Goal: Download file/media

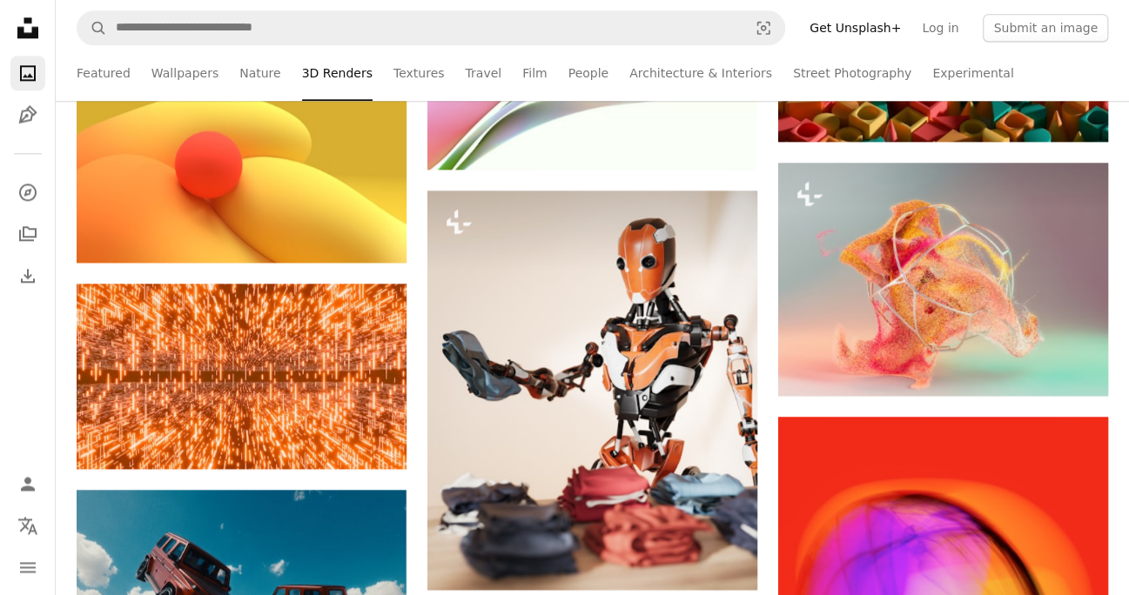
scroll to position [75516, 0]
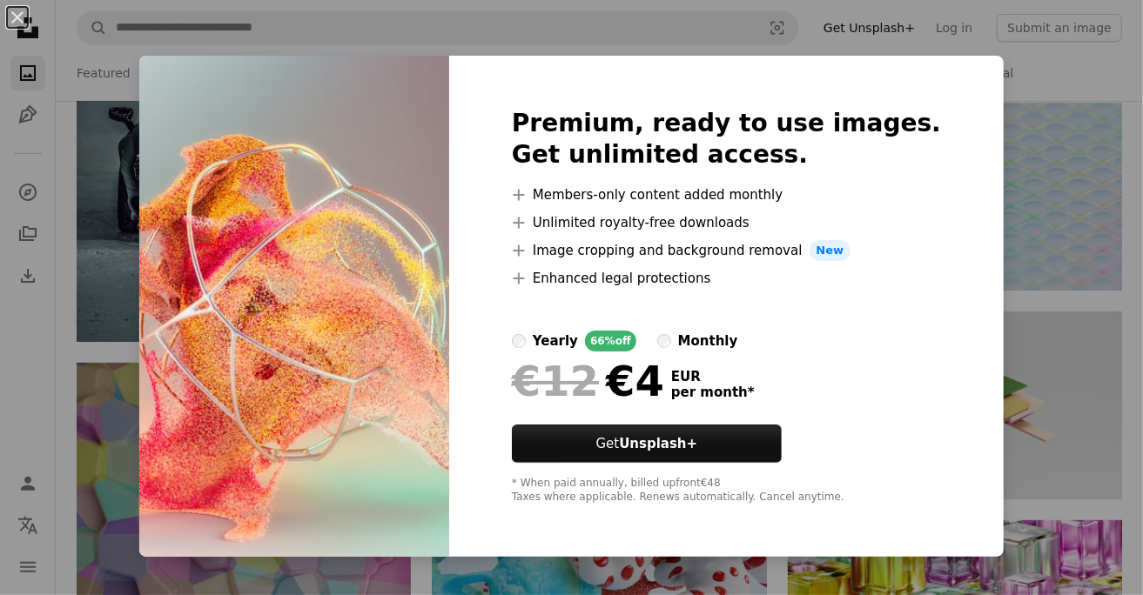
click at [957, 61] on div "Premium, ready to use images. Get unlimited access. A plus sign Members-only co…" at bounding box center [726, 306] width 555 height 501
click at [957, 72] on div "Premium, ready to use images. Get unlimited access. A plus sign Members-only co…" at bounding box center [726, 306] width 555 height 501
click at [693, 34] on div "An X shape Premium, ready to use images. Get unlimited access. A plus sign Memb…" at bounding box center [571, 297] width 1143 height 595
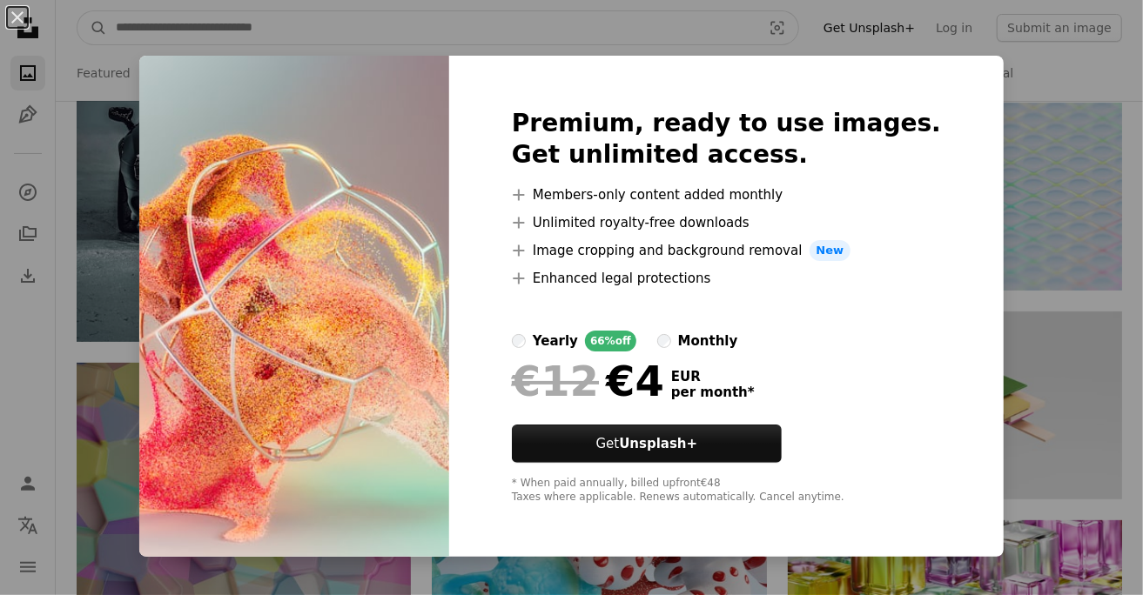
click at [693, 34] on input "Find visuals sitewide" at bounding box center [431, 27] width 649 height 33
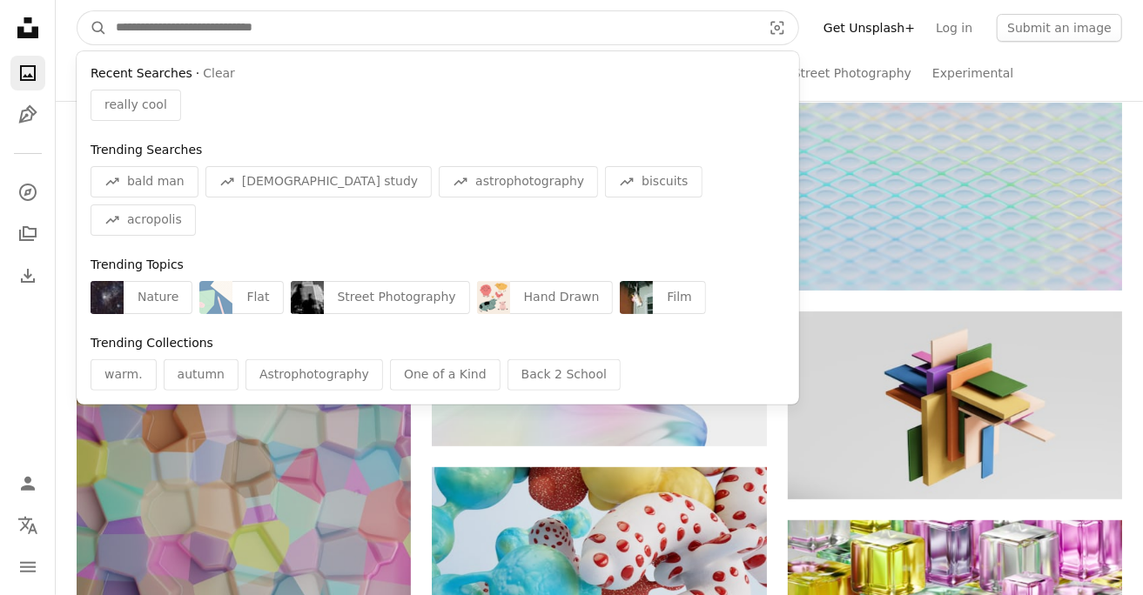
click at [675, 35] on input "Find visuals sitewide" at bounding box center [431, 27] width 649 height 33
click at [714, 24] on input "Find visuals sitewide" at bounding box center [431, 27] width 649 height 33
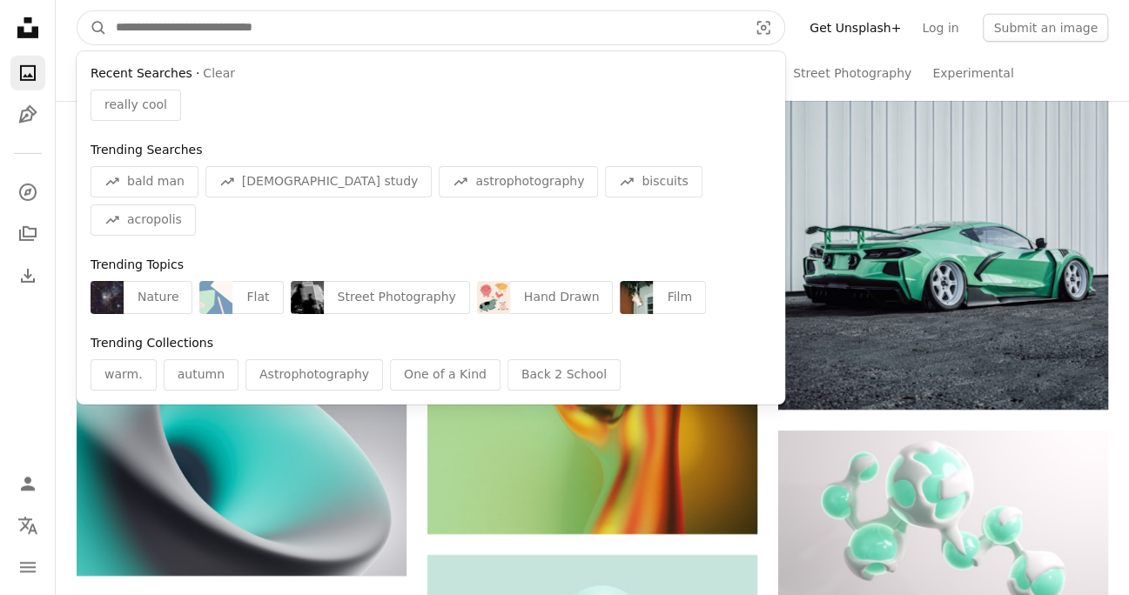
scroll to position [77339, 0]
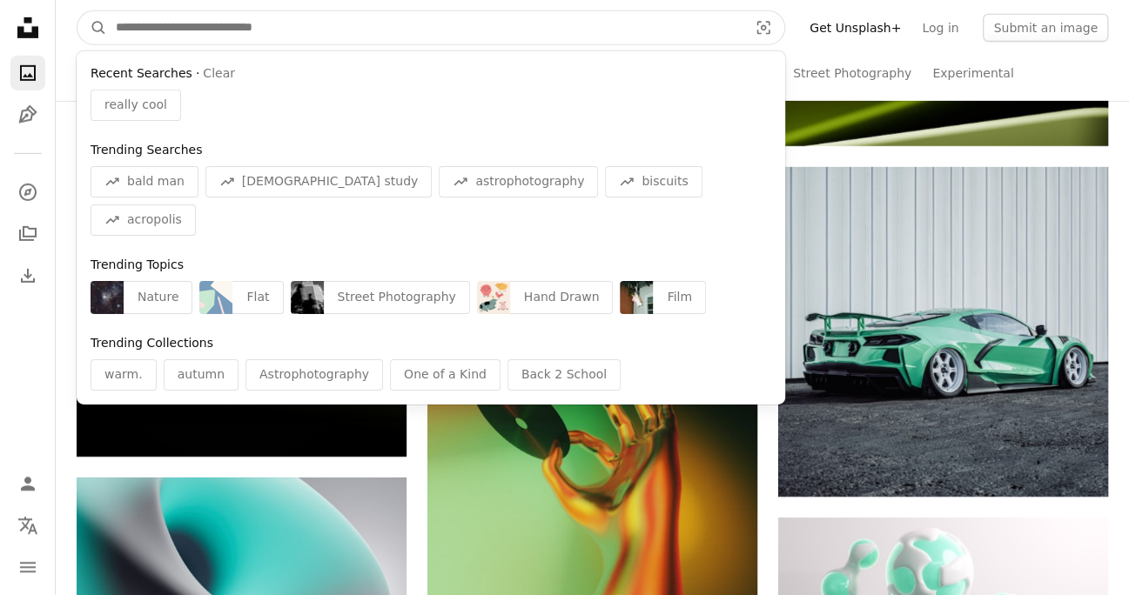
click at [391, 30] on input "Find visuals sitewide" at bounding box center [424, 27] width 635 height 33
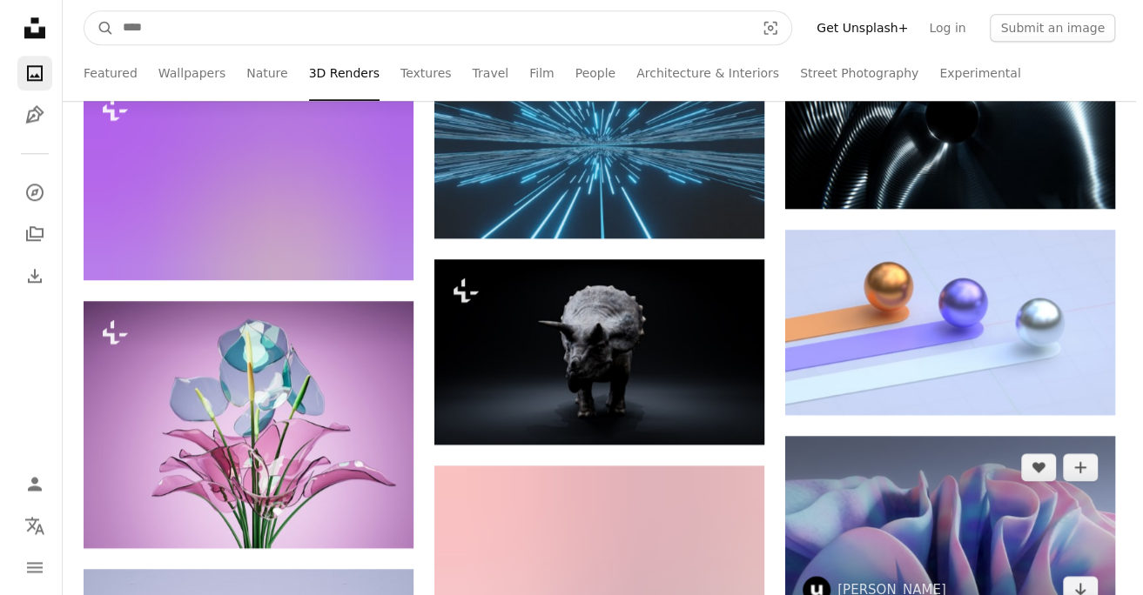
scroll to position [78819, 0]
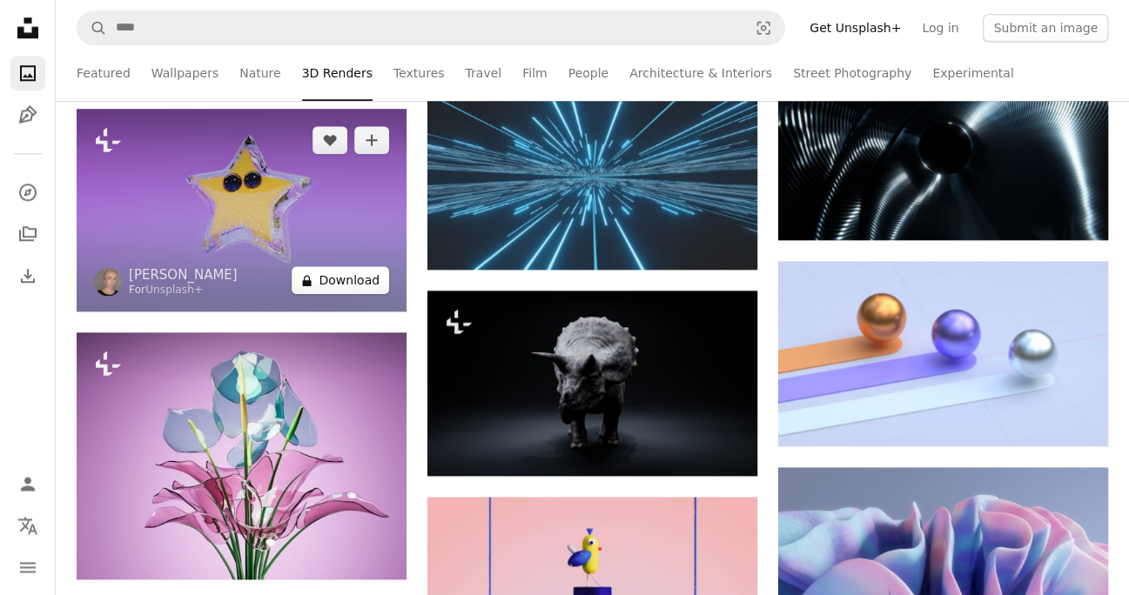
click at [344, 287] on button "A lock Download" at bounding box center [340, 280] width 97 height 28
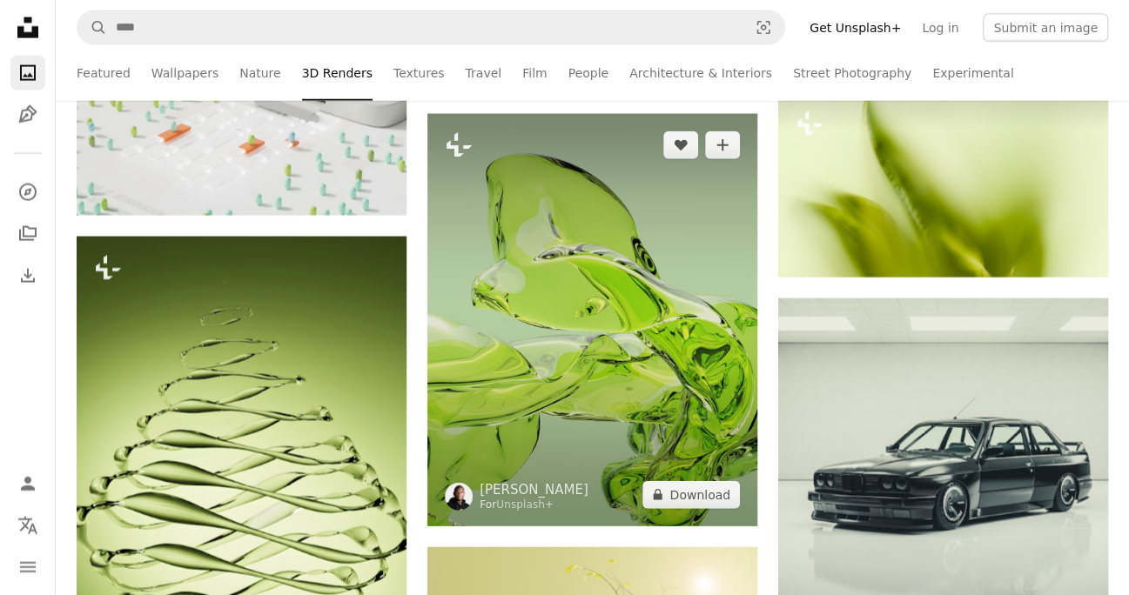
scroll to position [108341, 0]
